Goal: Download file/media

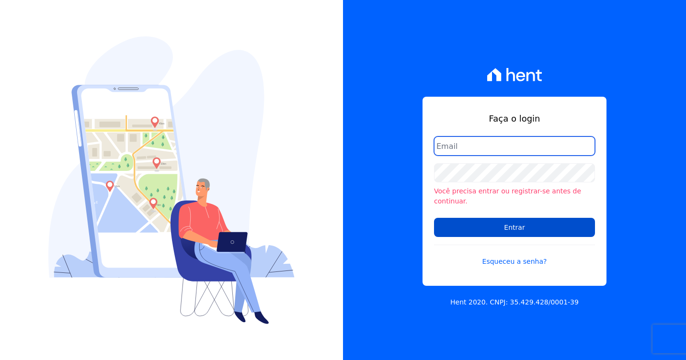
type input "[PERSON_NAME][EMAIL_ADDRESS][DOMAIN_NAME]"
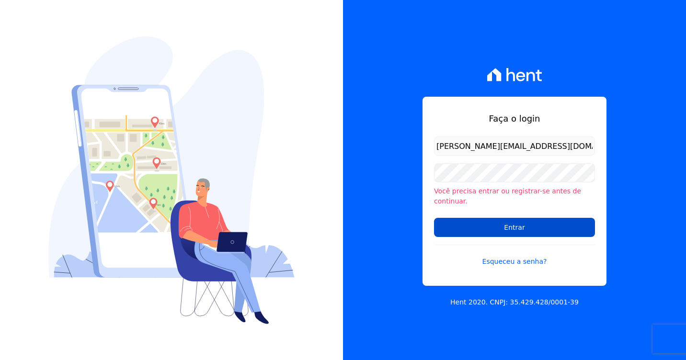
click at [487, 222] on input "Entrar" at bounding box center [514, 227] width 161 height 19
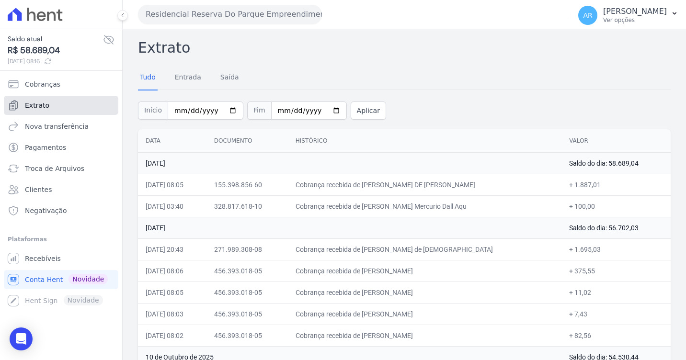
click at [42, 114] on link "Extrato" at bounding box center [61, 105] width 114 height 19
click at [42, 111] on link "Extrato" at bounding box center [61, 105] width 114 height 19
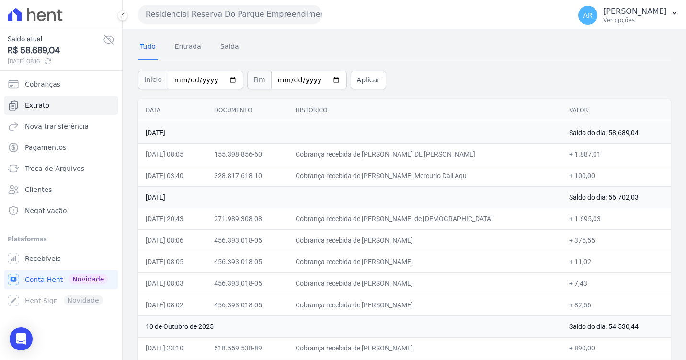
scroll to position [48, 0]
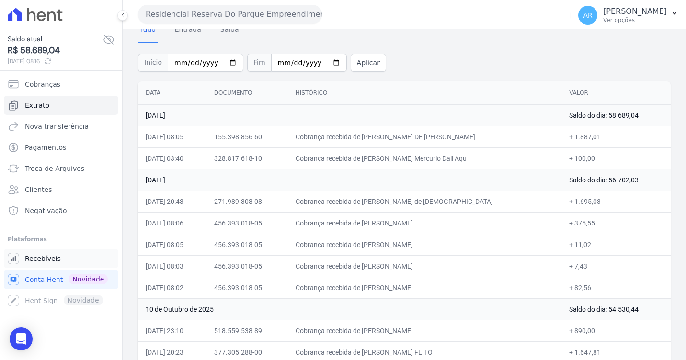
click at [43, 260] on span "Recebíveis" at bounding box center [43, 259] width 36 height 10
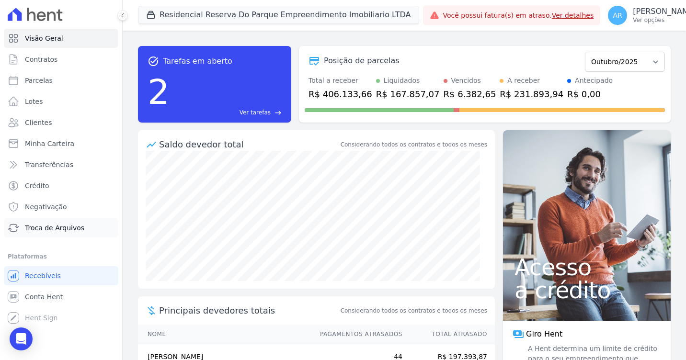
click at [67, 228] on span "Troca de Arquivos" at bounding box center [54, 228] width 59 height 10
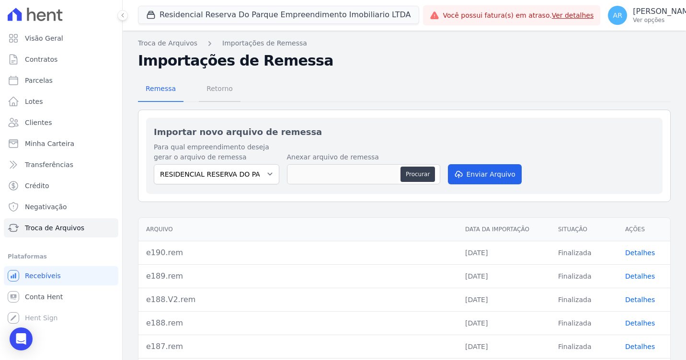
click at [209, 91] on span "Retorno" at bounding box center [220, 88] width 38 height 19
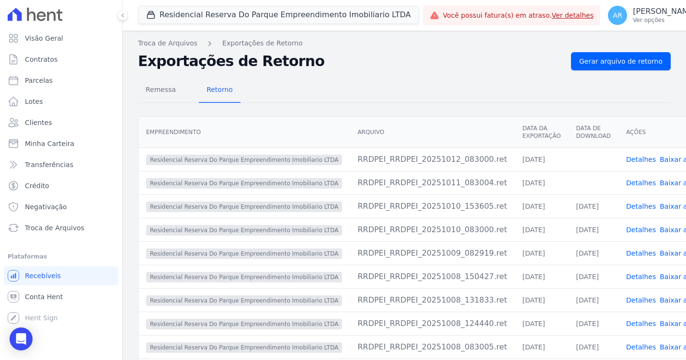
click at [660, 159] on link "Baixar arquivo" at bounding box center [684, 160] width 49 height 8
click at [660, 179] on link "Baixar arquivo" at bounding box center [684, 183] width 49 height 8
click at [629, 116] on div "Empreendimento [GEOGRAPHIC_DATA] Data da Exportação Data de Download Ações Resi…" at bounding box center [427, 249] width 579 height 266
click at [642, 72] on div "Remessa Retorno Empreendimento [GEOGRAPHIC_DATA] Data da Exportação Data de Dow…" at bounding box center [404, 243] width 533 height 346
click at [640, 64] on span "Gerar arquivo de retorno" at bounding box center [620, 62] width 83 height 10
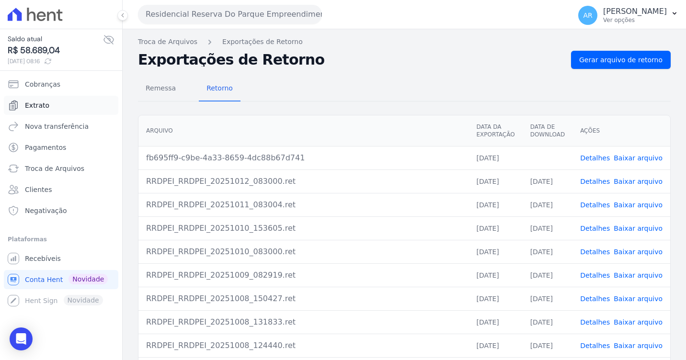
click at [29, 103] on span "Extrato" at bounding box center [37, 106] width 24 height 10
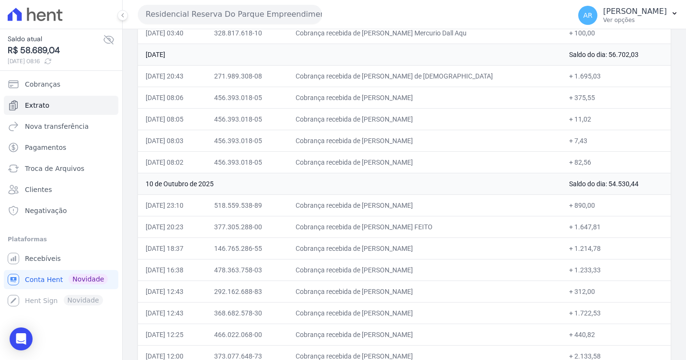
scroll to position [239, 0]
